Goal: Information Seeking & Learning: Learn about a topic

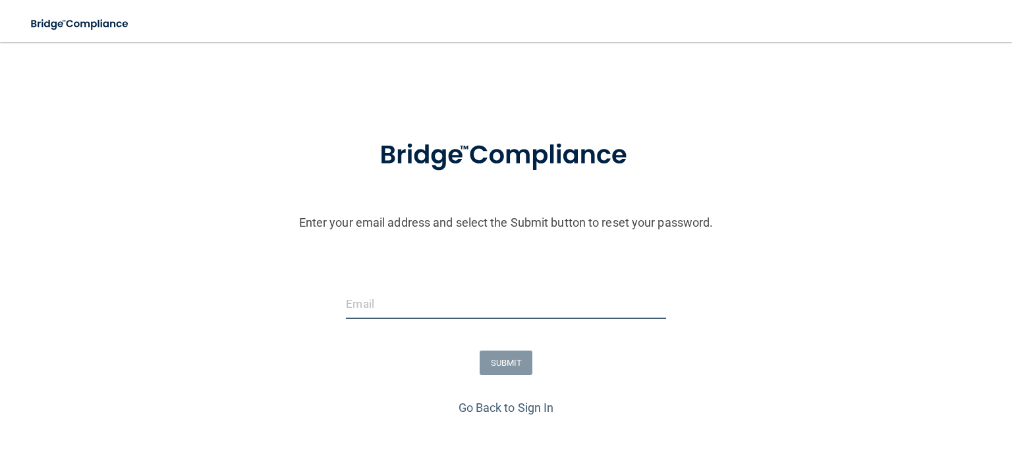
click at [369, 319] on input "email" at bounding box center [506, 304] width 320 height 30
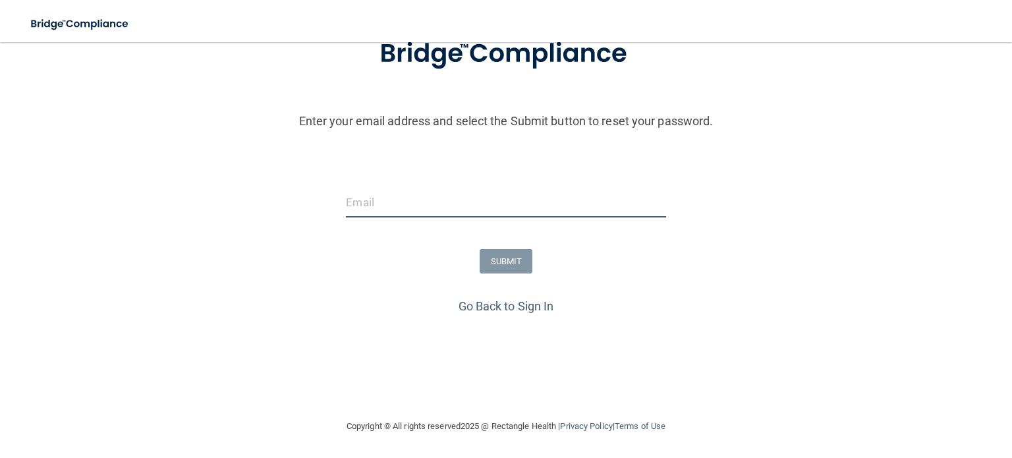
scroll to position [142, 0]
click at [494, 301] on link "Go Back to Sign In" at bounding box center [507, 306] width 96 height 14
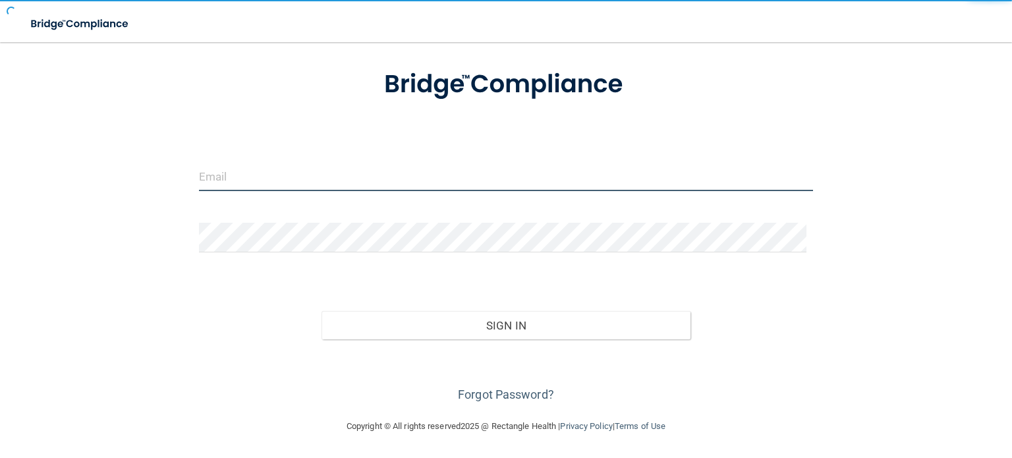
type input "[EMAIL_ADDRESS][DOMAIN_NAME]"
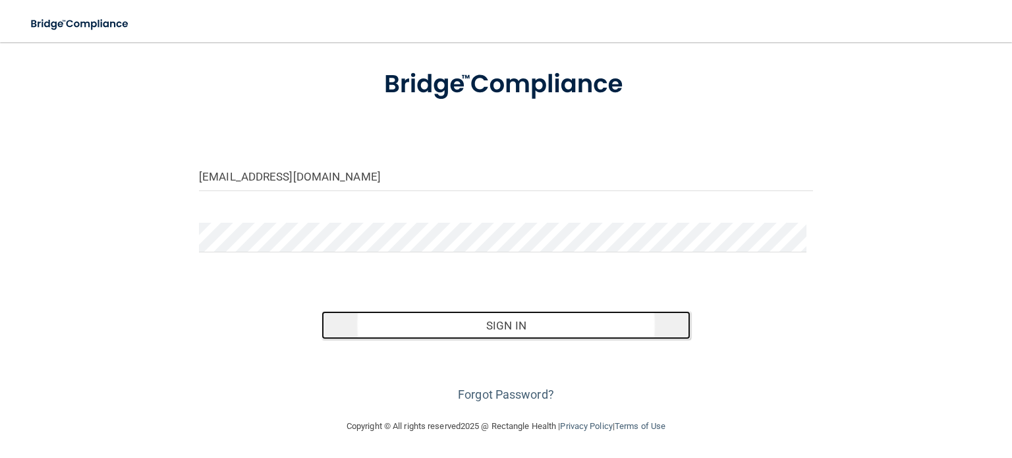
click at [518, 324] on button "Sign In" at bounding box center [506, 325] width 368 height 29
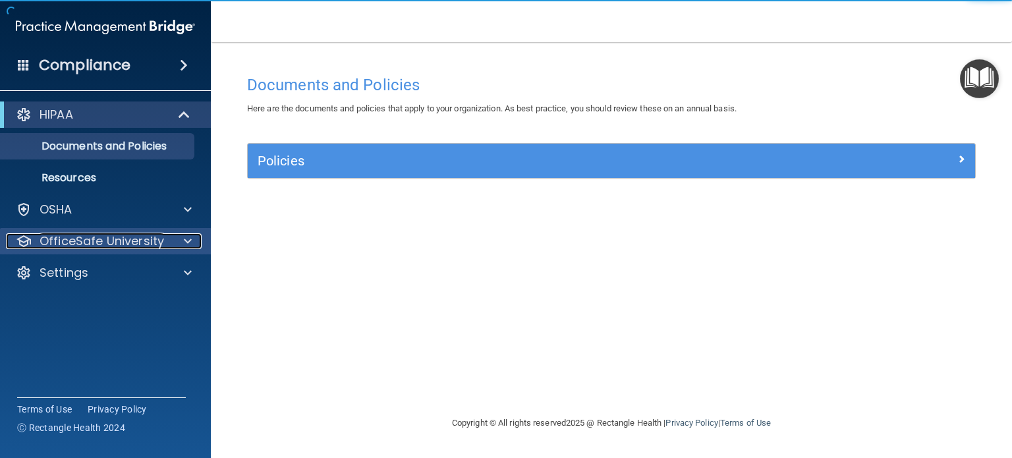
click at [84, 239] on p "OfficeSafe University" at bounding box center [102, 241] width 125 height 16
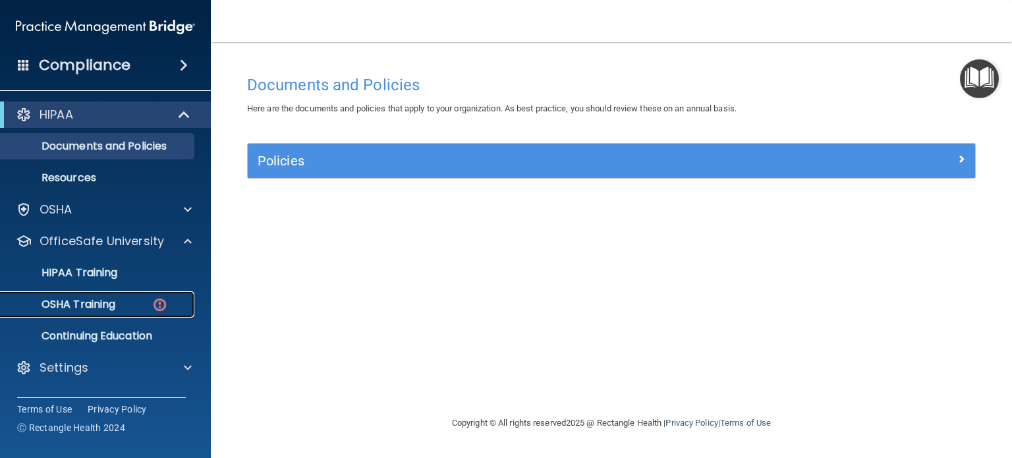
click at [74, 303] on p "OSHA Training" at bounding box center [62, 304] width 107 height 13
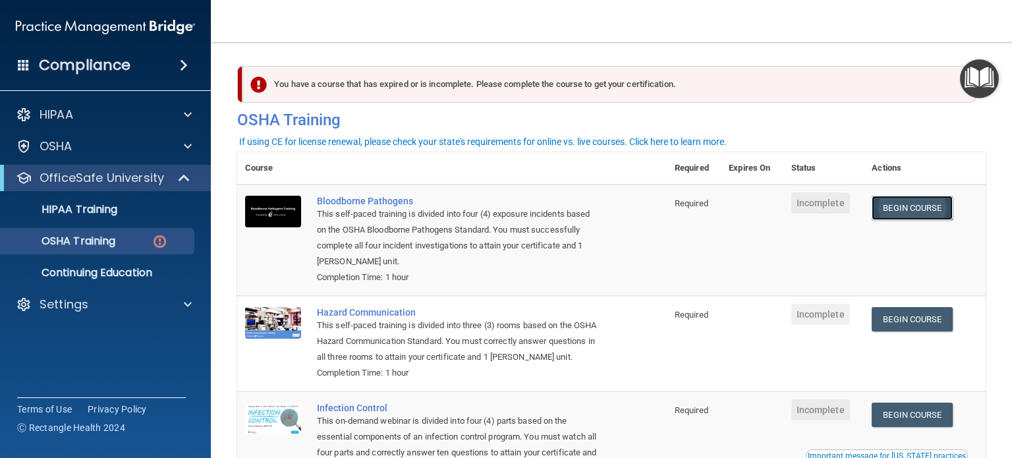
click at [912, 219] on link "Begin Course" at bounding box center [912, 208] width 80 height 24
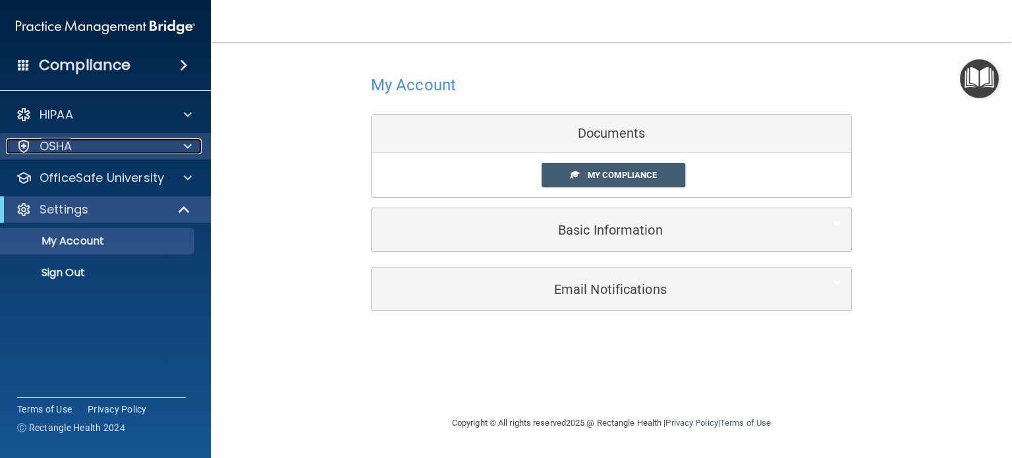
click at [125, 154] on div "OSHA" at bounding box center [87, 146] width 163 height 16
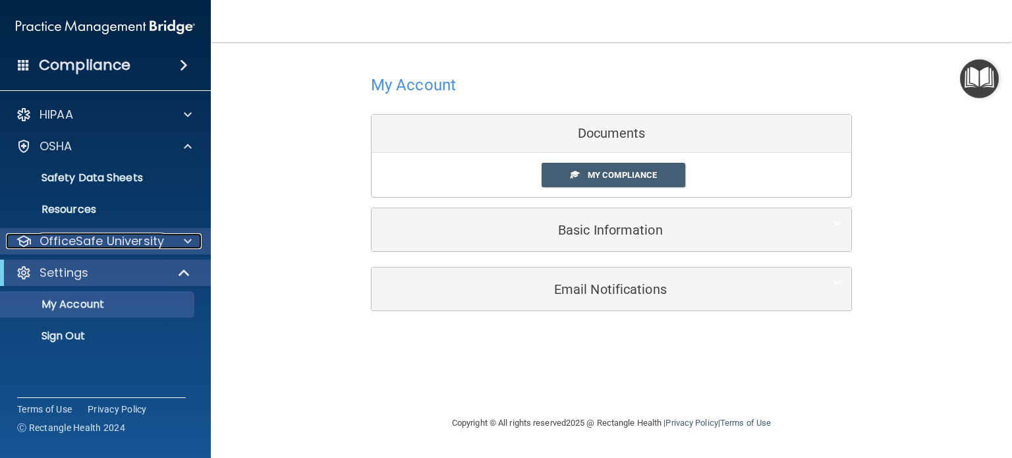
click at [125, 239] on p "OfficeSafe University" at bounding box center [102, 241] width 125 height 16
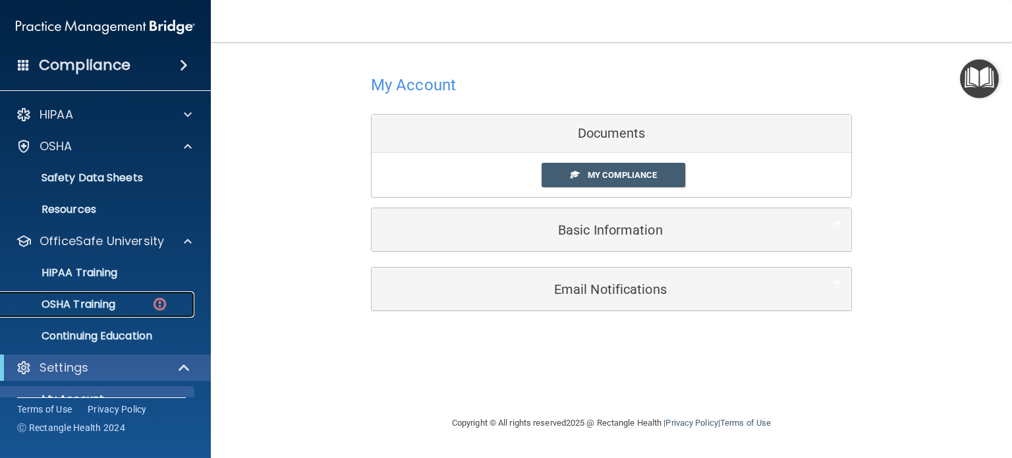
click at [87, 303] on p "OSHA Training" at bounding box center [62, 304] width 107 height 13
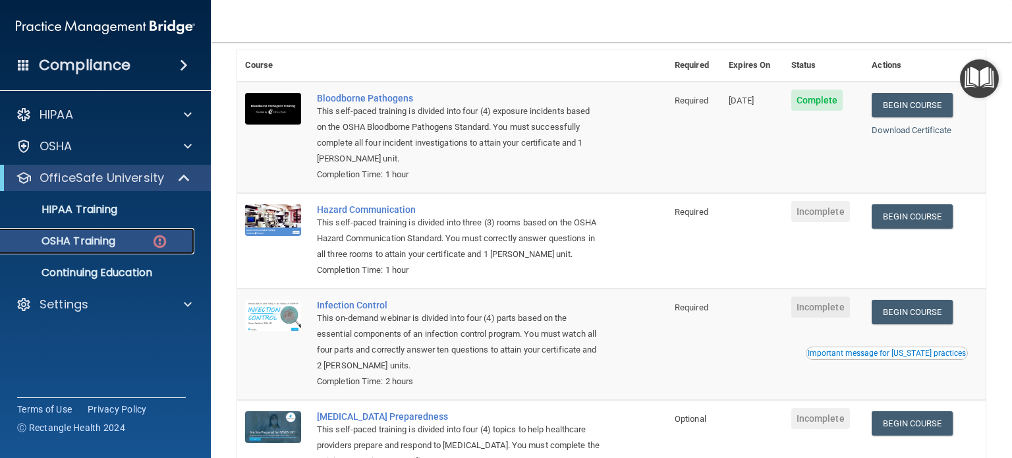
scroll to position [81, 0]
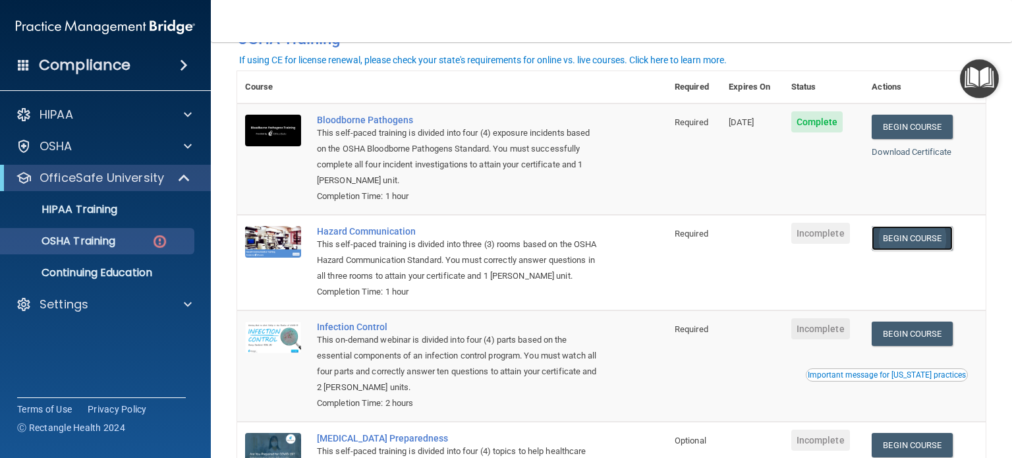
click at [888, 241] on link "Begin Course" at bounding box center [912, 238] width 80 height 24
